Goal: Task Accomplishment & Management: Manage account settings

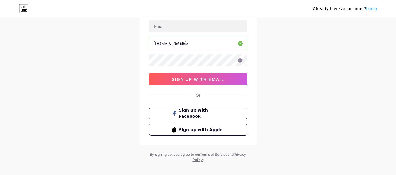
scroll to position [43, 0]
click at [198, 113] on span "Sign up with Facebook" at bounding box center [201, 113] width 46 height 13
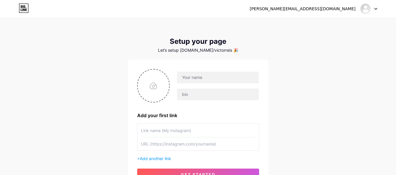
click at [25, 86] on div "victor.radicais_livre@hotmail.com Dashboard Logout Setup your page Let’s setup …" at bounding box center [198, 104] width 396 height 209
click at [197, 79] on input "text" at bounding box center [217, 78] width 81 height 12
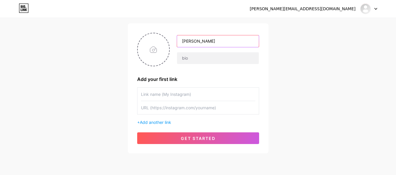
scroll to position [37, 0]
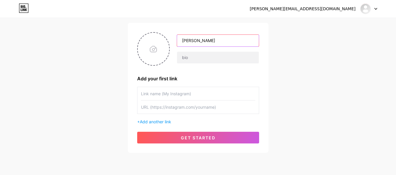
type input "Victor Reis"
click at [160, 94] on input "text" at bounding box center [198, 93] width 114 height 13
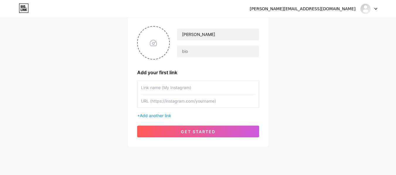
scroll to position [44, 0]
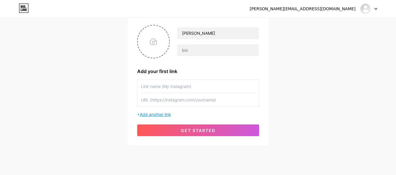
click at [151, 114] on span "Add another link" at bounding box center [155, 114] width 31 height 5
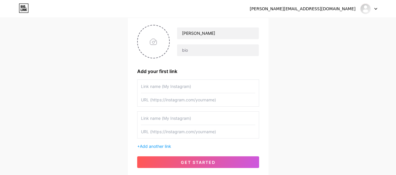
click at [164, 118] on input "text" at bounding box center [198, 118] width 114 height 13
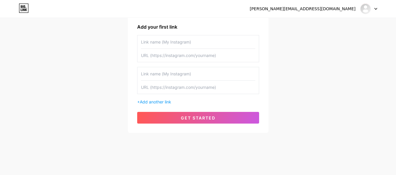
scroll to position [0, 0]
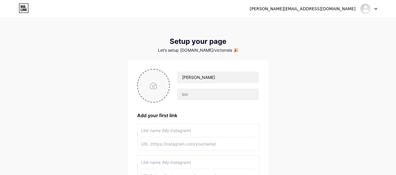
click at [154, 86] on input "file" at bounding box center [154, 86] width 32 height 33
type input "C:\fakepath\Abstract Profile Photo Instagram Post.png"
click at [165, 75] on circle at bounding box center [166, 73] width 6 height 6
click at [153, 84] on input "file" at bounding box center [154, 86] width 32 height 33
type input "C:\fakepath\Abstract Profile Photo Instagram Post (2).png"
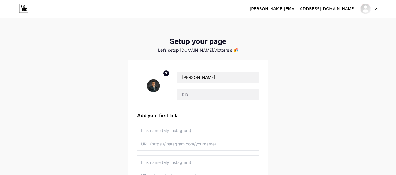
click at [153, 88] on img at bounding box center [153, 86] width 33 height 34
click at [163, 74] on circle at bounding box center [166, 73] width 6 height 6
click at [156, 86] on input "file" at bounding box center [154, 86] width 32 height 33
click at [151, 86] on input "file" at bounding box center [154, 86] width 32 height 33
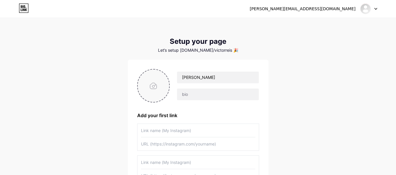
type input "C:\fakepath\Abstract Profile Photo Instagram Post (3).png"
click at [151, 88] on img at bounding box center [153, 86] width 33 height 34
click at [166, 74] on icon at bounding box center [166, 73] width 2 height 2
click at [156, 86] on input "file" at bounding box center [154, 86] width 32 height 33
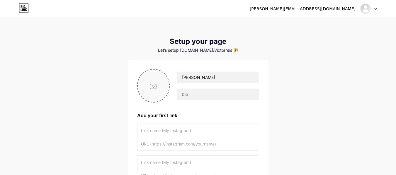
type input "C:\fakepath\Abstract Profile Photo Instagram Post (4).png"
click at [161, 131] on input "text" at bounding box center [198, 130] width 114 height 13
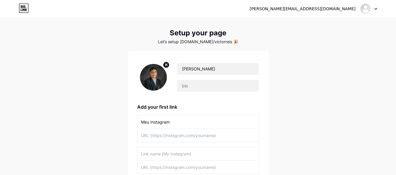
scroll to position [9, 0]
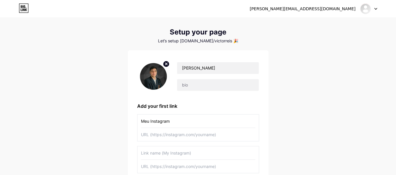
type input "Meu Instagram"
click at [154, 137] on input "text" at bounding box center [198, 134] width 114 height 13
paste input "https://www.instagram.com/vreisdigital/"
type input "https://www.instagram.com/vreisdigital/"
click at [148, 123] on input "Meu Instagram" at bounding box center [198, 121] width 114 height 13
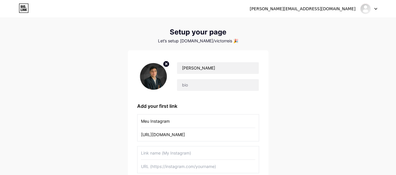
click at [148, 123] on input "Meu Instagram" at bounding box center [198, 121] width 114 height 13
type input "Instagram"
click at [192, 84] on input "text" at bounding box center [217, 85] width 81 height 12
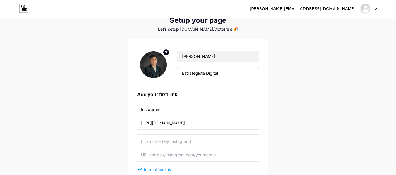
scroll to position [21, 0]
type input "Estrategista Digital"
click at [164, 144] on input "text" at bounding box center [198, 141] width 114 height 13
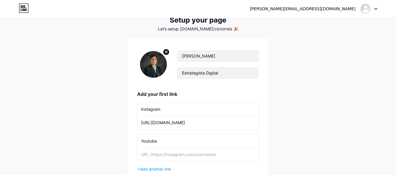
scroll to position [33, 0]
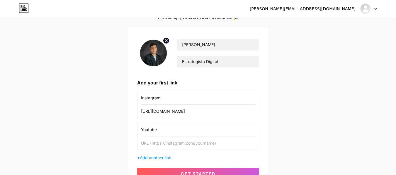
type input "Youtube"
click at [152, 145] on input "text" at bounding box center [198, 143] width 114 height 13
paste input "https://www.youtube.com/@ovictorreis"
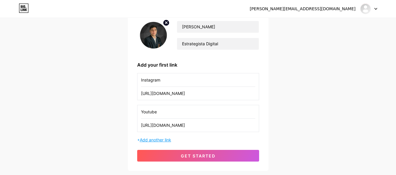
type input "https://www.youtube.com/@ovictorreis"
click at [158, 139] on span "Add another link" at bounding box center [155, 140] width 31 height 5
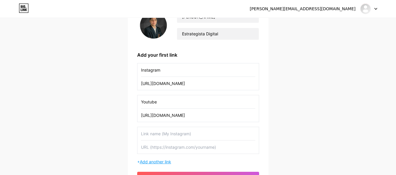
scroll to position [61, 0]
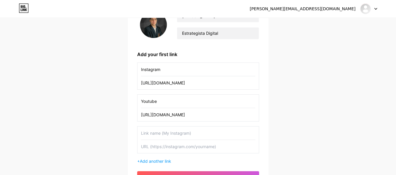
click at [165, 133] on input "text" at bounding box center [198, 133] width 114 height 13
type input "Consultoria Gratuita"
click at [145, 146] on input "text" at bounding box center [198, 146] width 114 height 13
